Goal: Task Accomplishment & Management: Use online tool/utility

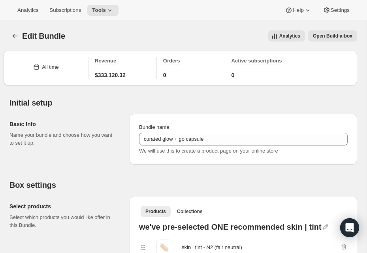
select select "BOTH"
select select "gid://shopify/ProductVariant/44909202571463_7db84084-4f4f-4246-8f7c-2bf55287466b"
select select "BOTH"
select select "gid://shopify/ProductVariant/44909202571463_3d356cd2-10f9-416a-ae58-5c658e7f75d9"
select select "BOTH"
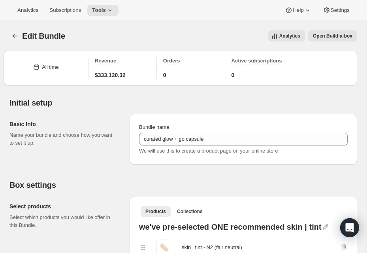
select select "gid://shopify/ProductVariant/44909202571463_d01a8a5b-1684-41e9-be18-5f583afbe627"
select select "BOTH"
select select "gid://shopify/ProductVariant/44909202571463_4ebb9cb8-3676-4e54-8d48-5c325a3a0d79"
select select "BOTH"
select select "gid://shopify/ProductVariant/44909202571463_5caa0b37-4f4d-46fd-80c1-339b65a1892a"
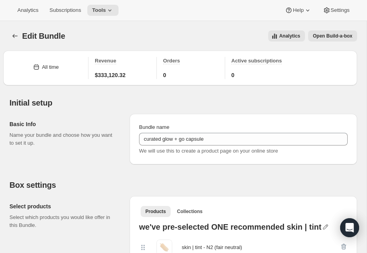
select select "BOTH"
select select "gid://shopify/ProductVariant/44909202571463_9194e39e-62d2-4d74-a4dc-09bc5aba90c2"
select select "BOTH"
select select "gid://shopify/ProductVariant/44909202571463_0f0e2874-a0c0-4eb6-b335-24a02caebcd2"
select select "BOTH"
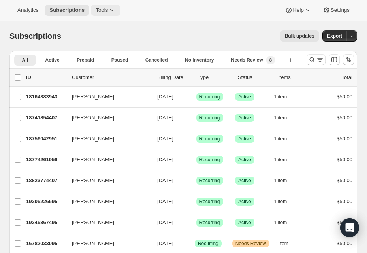
click at [104, 11] on span "Tools" at bounding box center [102, 10] width 12 height 6
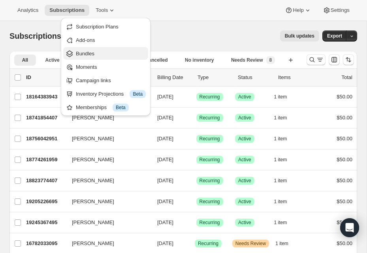
click at [108, 51] on span "Bundles" at bounding box center [111, 54] width 70 height 8
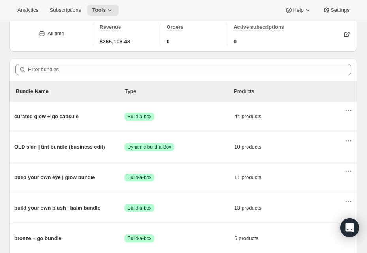
scroll to position [11, 0]
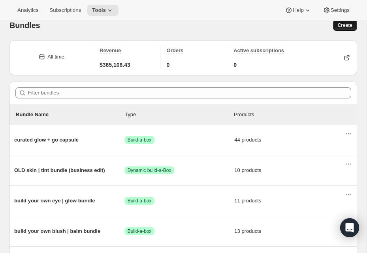
click at [342, 25] on span "Create" at bounding box center [345, 25] width 15 height 6
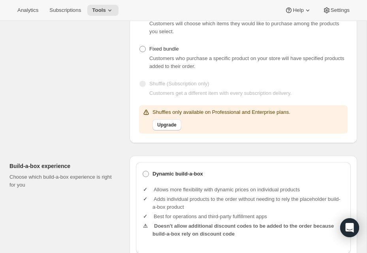
scroll to position [124, 0]
